Goal: Ask a question

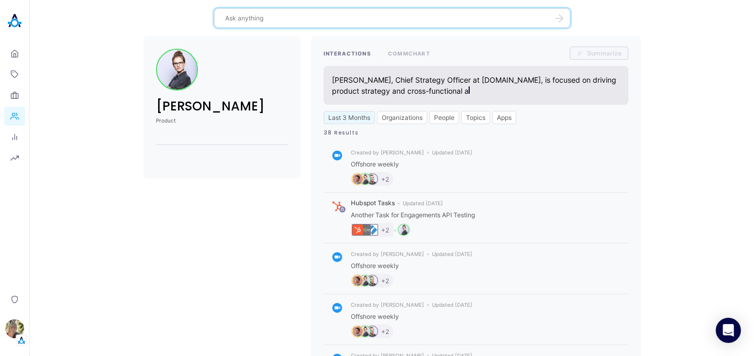
click at [373, 16] on textarea at bounding box center [386, 18] width 322 height 10
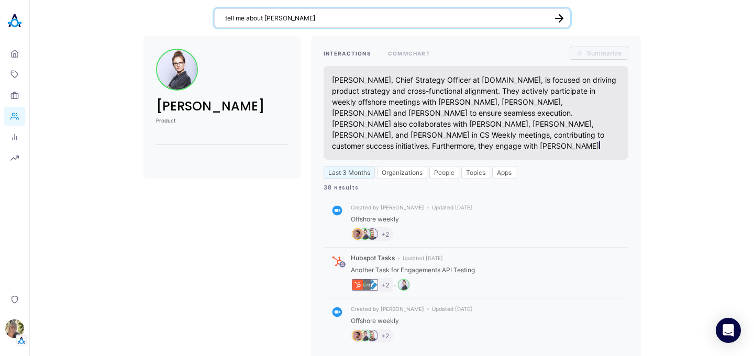
type textarea "tell me about [PERSON_NAME]"
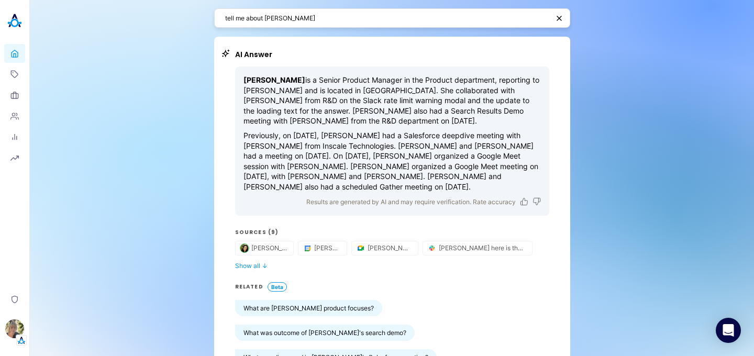
scroll to position [4, 0]
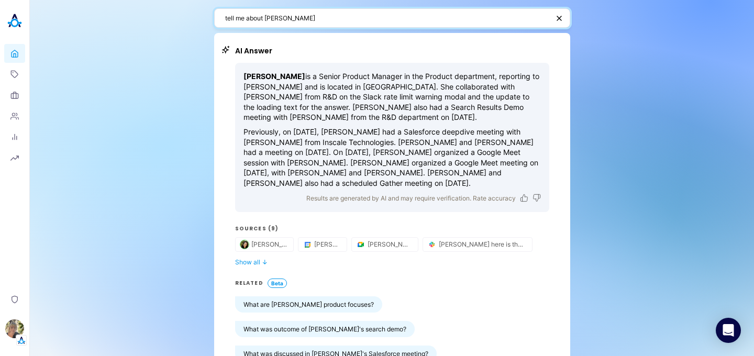
click at [321, 13] on textarea "tell me about [PERSON_NAME]" at bounding box center [387, 18] width 324 height 10
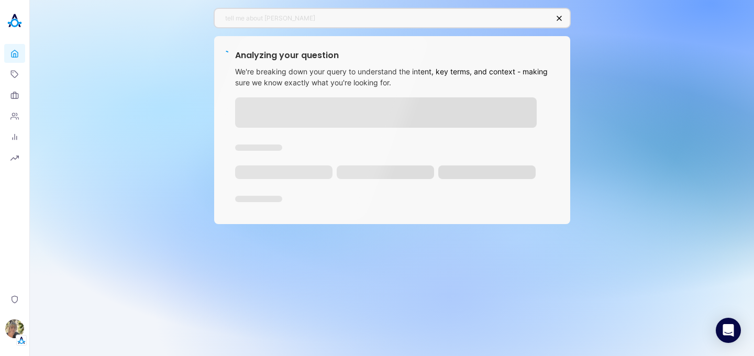
scroll to position [0, 0]
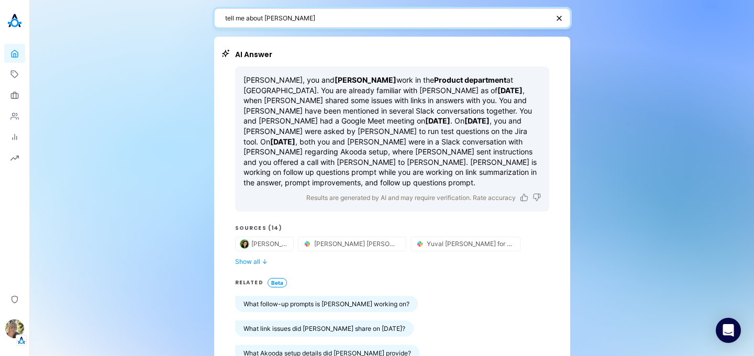
click at [298, 18] on textarea "tell me about [PERSON_NAME]" at bounding box center [387, 18] width 324 height 10
paste textarea "Topic Generator"
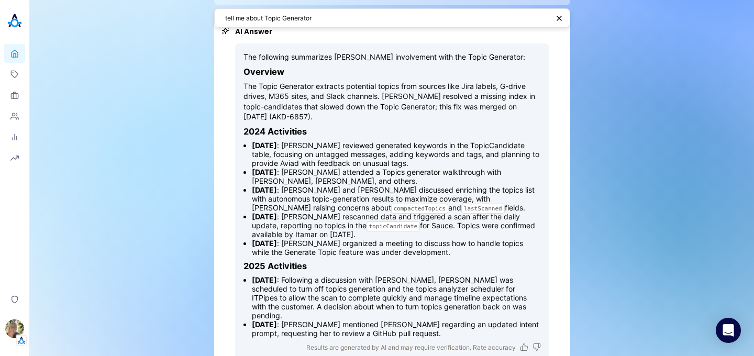
scroll to position [51, 0]
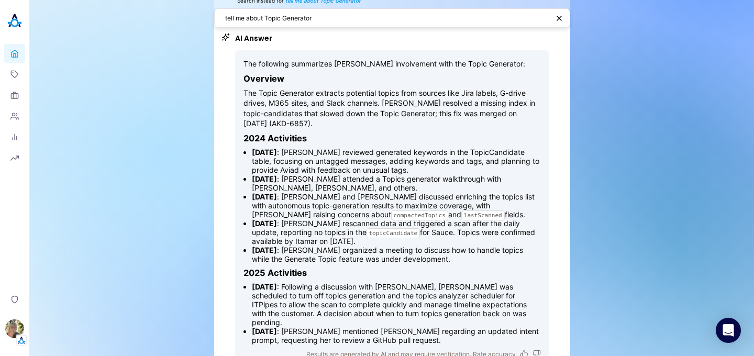
click at [317, 19] on textarea "tell me about Topic Generator" at bounding box center [387, 18] width 324 height 10
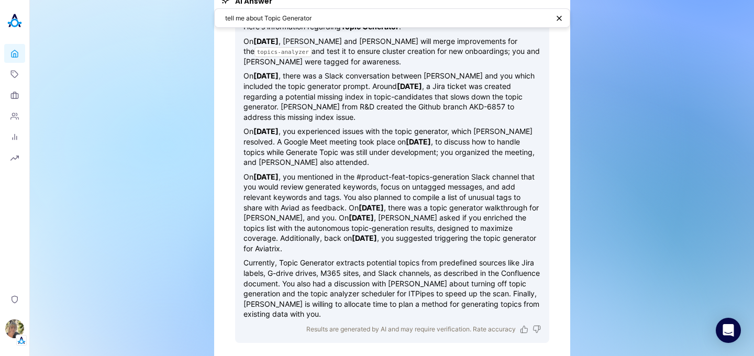
scroll to position [0, 0]
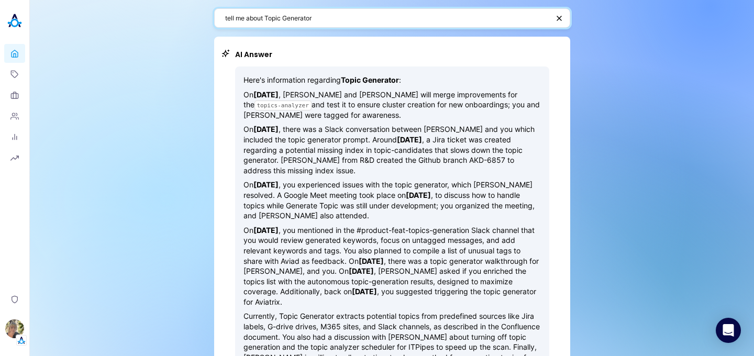
click at [295, 15] on textarea "tell me about Topic Generator" at bounding box center [387, 18] width 324 height 10
paste textarea "Who knows the most about the Topics Generation?"
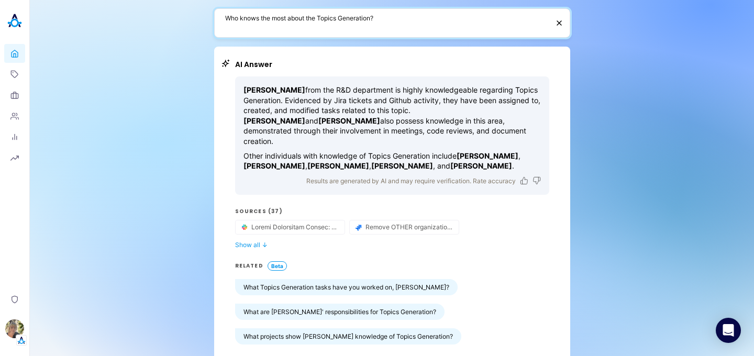
click at [313, 19] on textarea "Who knows the most about the Topics Generation?" at bounding box center [387, 23] width 324 height 20
paste textarea "How many tickets are assigned to me?"
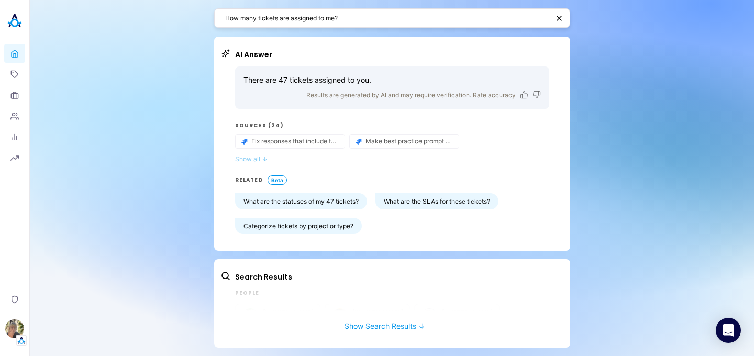
click at [257, 161] on button "Show all ↓" at bounding box center [392, 159] width 314 height 8
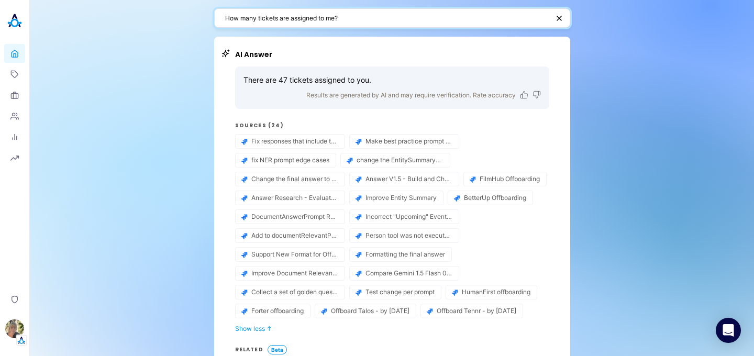
click at [351, 16] on textarea "How many tickets are assigned to me?" at bounding box center [387, 18] width 324 height 10
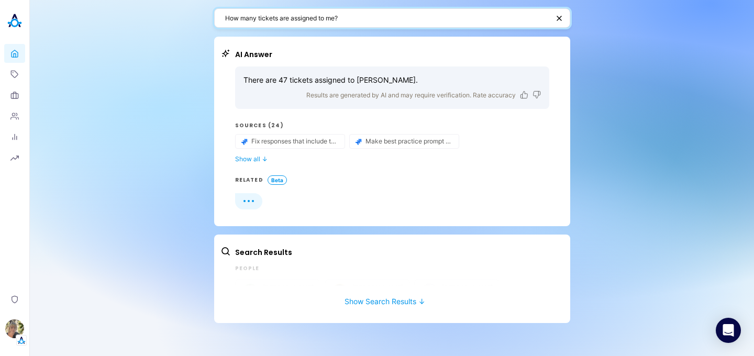
click at [259, 18] on textarea "How many tickets are assigned to me?" at bounding box center [387, 18] width 324 height 10
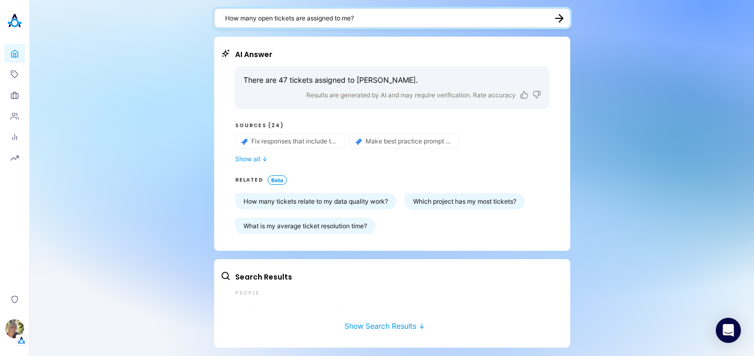
type textarea "How many open tickets are assigned to me?"
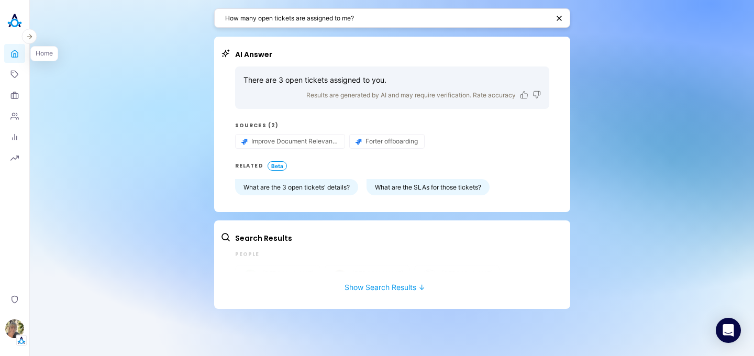
click at [22, 59] on link "Home" at bounding box center [14, 53] width 21 height 19
